Goal: Task Accomplishment & Management: Use online tool/utility

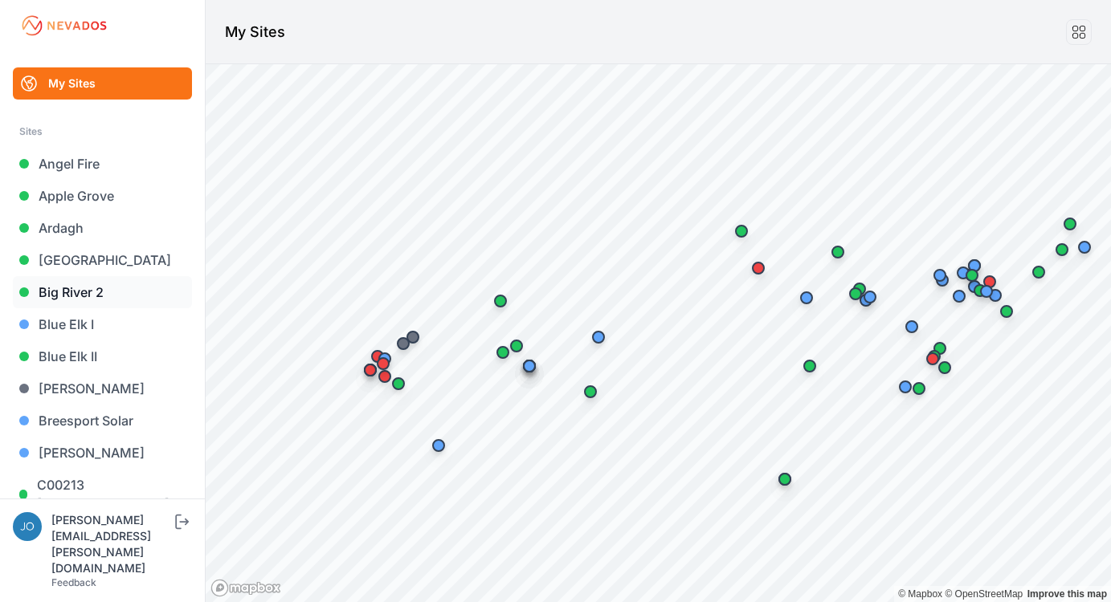
click at [66, 299] on link "Big River 2" at bounding box center [102, 292] width 179 height 32
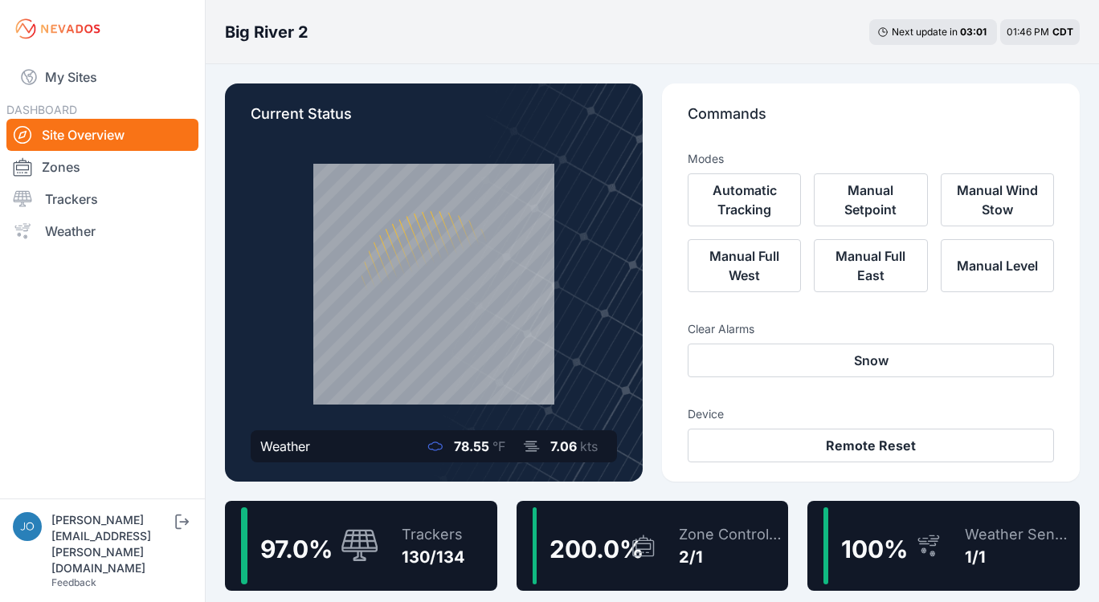
click at [420, 537] on div "Trackers" at bounding box center [433, 535] width 63 height 22
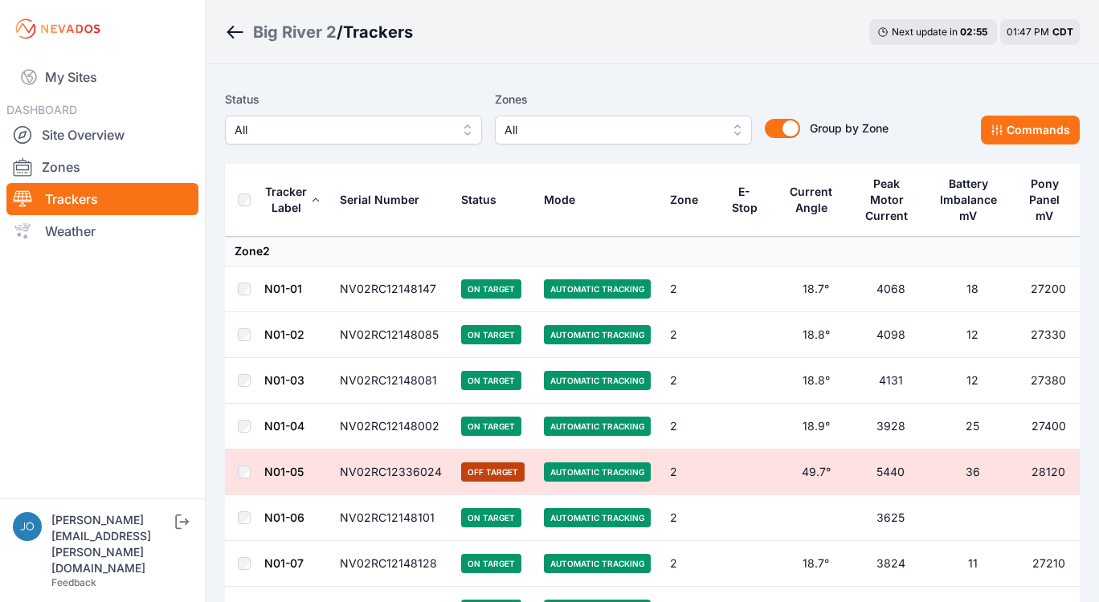
click at [450, 146] on div "Status All Zones All Group by Zone Group by Zone Commands" at bounding box center [652, 124] width 855 height 80
click at [445, 137] on span "All" at bounding box center [342, 129] width 215 height 19
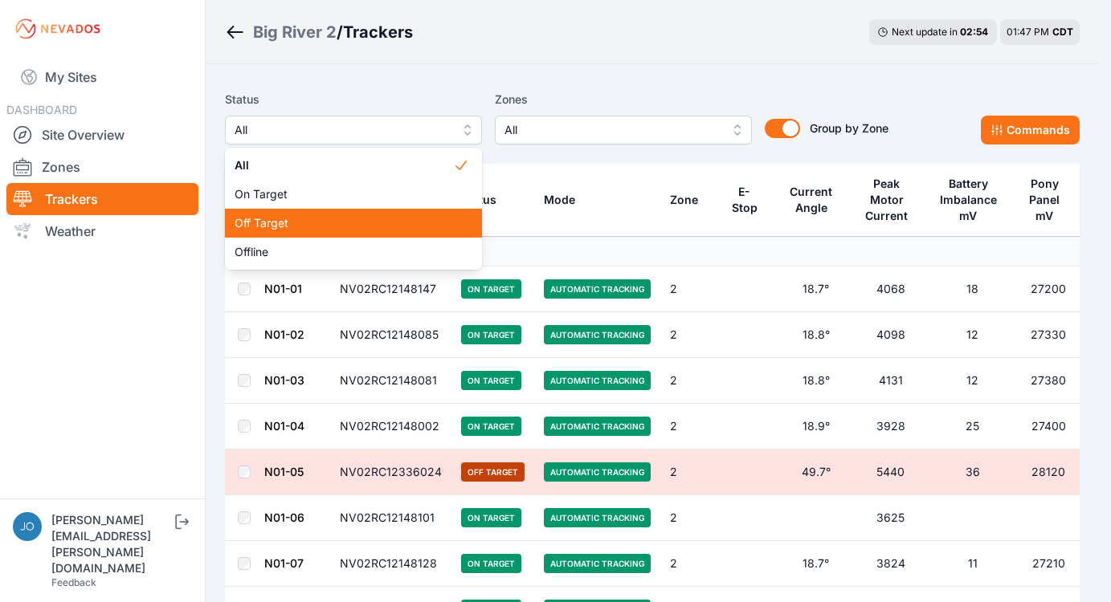
click at [297, 232] on div "Off Target" at bounding box center [353, 223] width 257 height 29
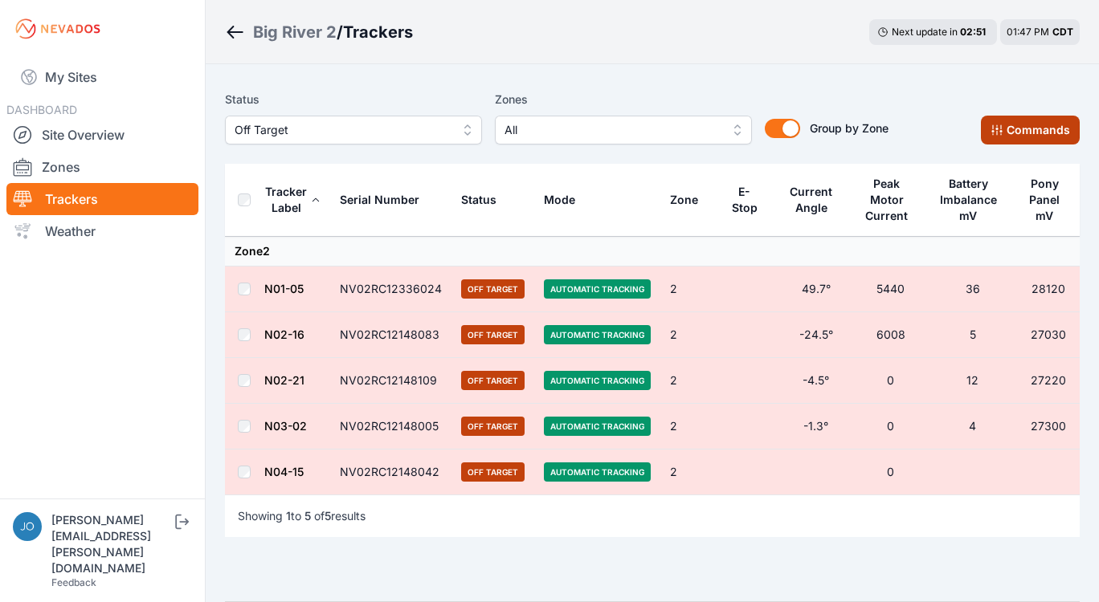
click at [1034, 126] on button "Commands" at bounding box center [1030, 130] width 99 height 29
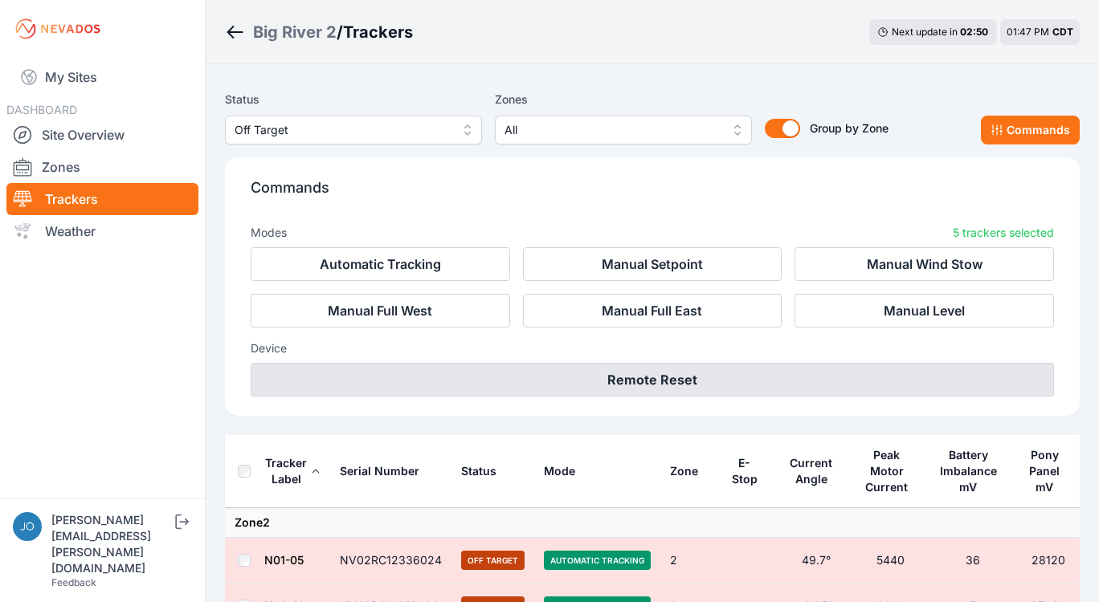
click at [555, 386] on button "Remote Reset" at bounding box center [652, 380] width 803 height 34
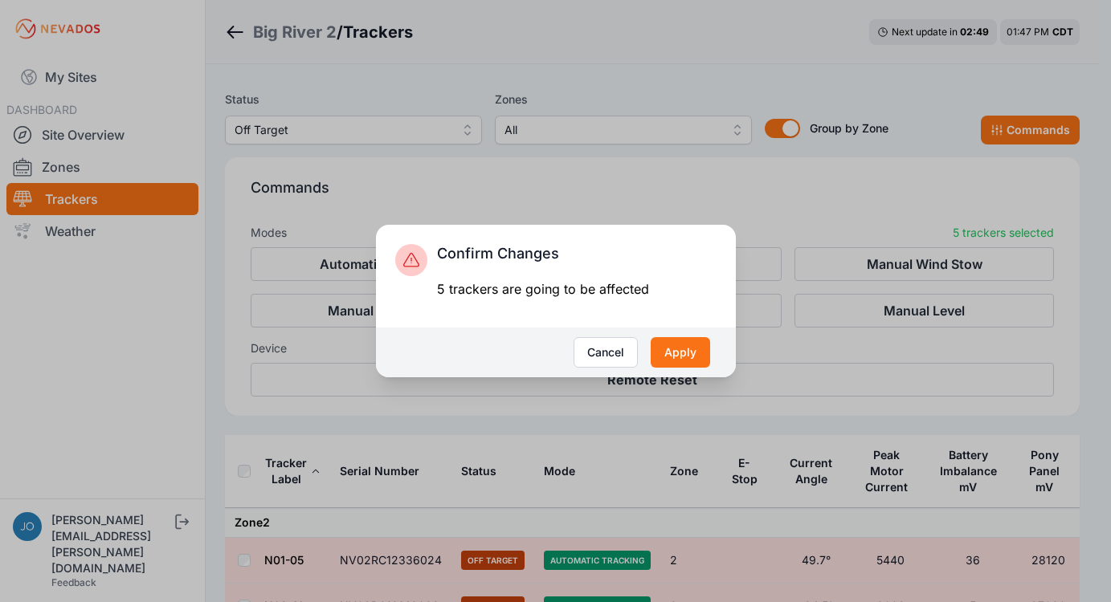
click at [704, 350] on button "Apply" at bounding box center [680, 352] width 59 height 31
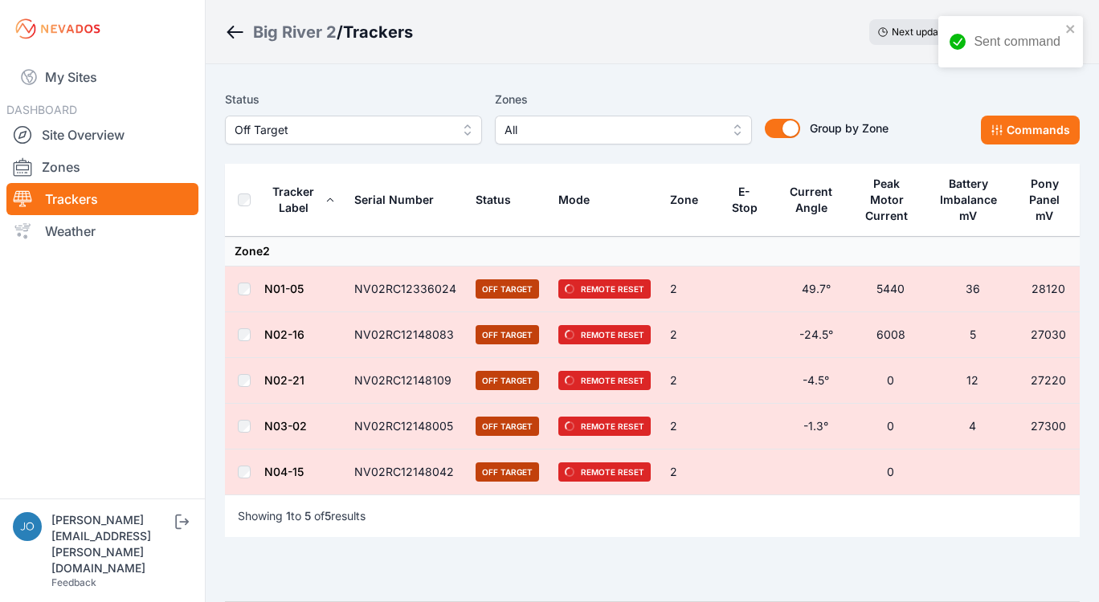
click at [302, 29] on div "Big River 2" at bounding box center [295, 32] width 84 height 22
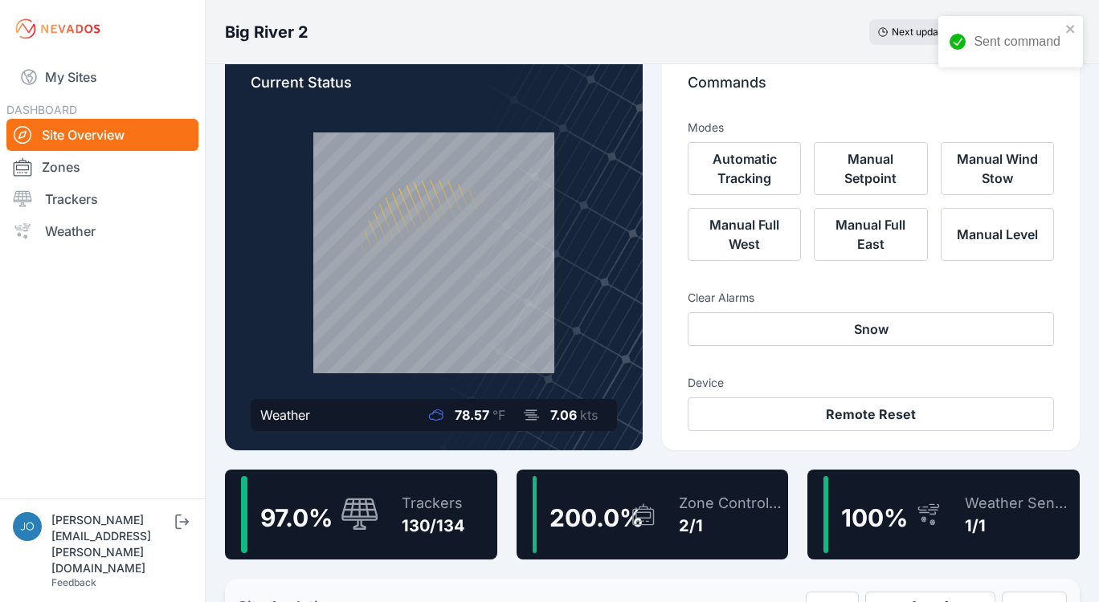
scroll to position [35, 0]
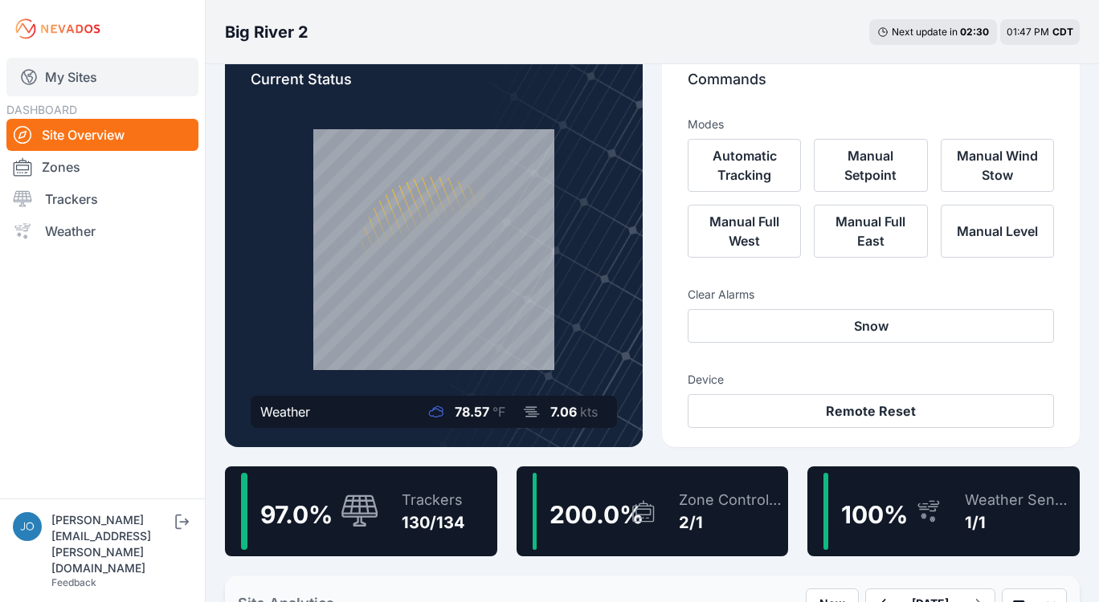
click at [47, 75] on link "My Sites" at bounding box center [102, 77] width 192 height 39
